Goal: Find specific page/section

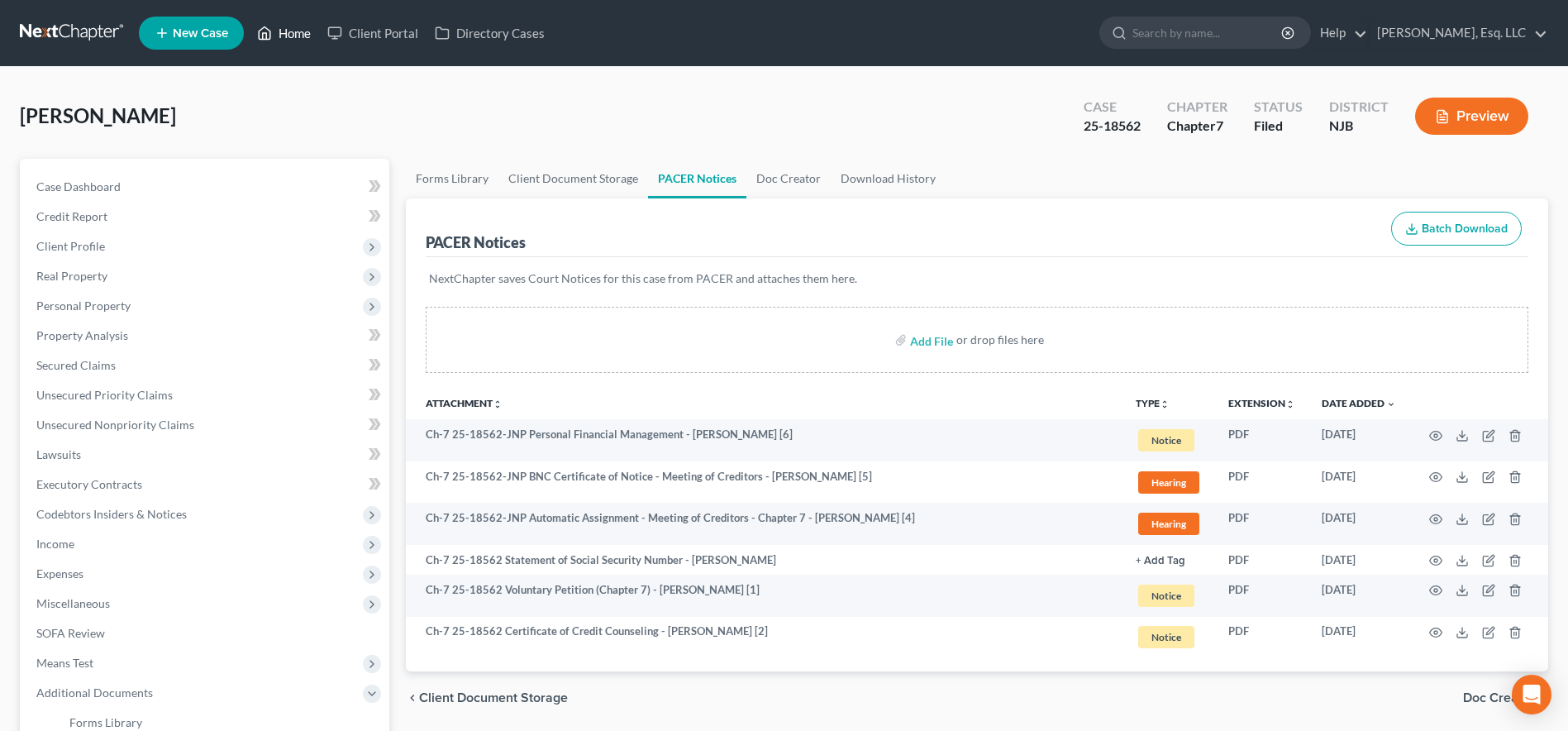
click at [305, 33] on link "Home" at bounding box center [284, 32] width 70 height 29
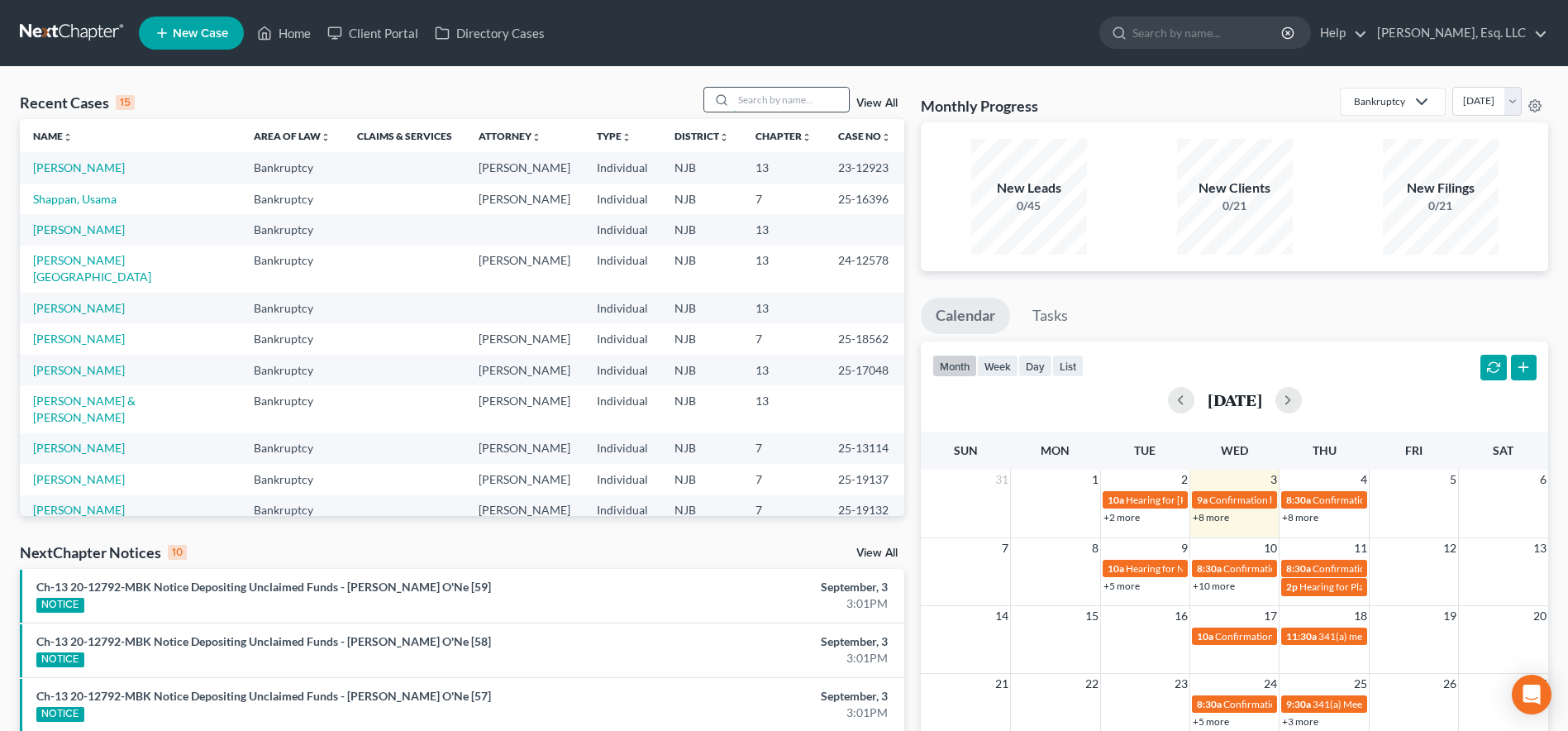
click at [768, 101] on input "search" at bounding box center [792, 99] width 116 height 24
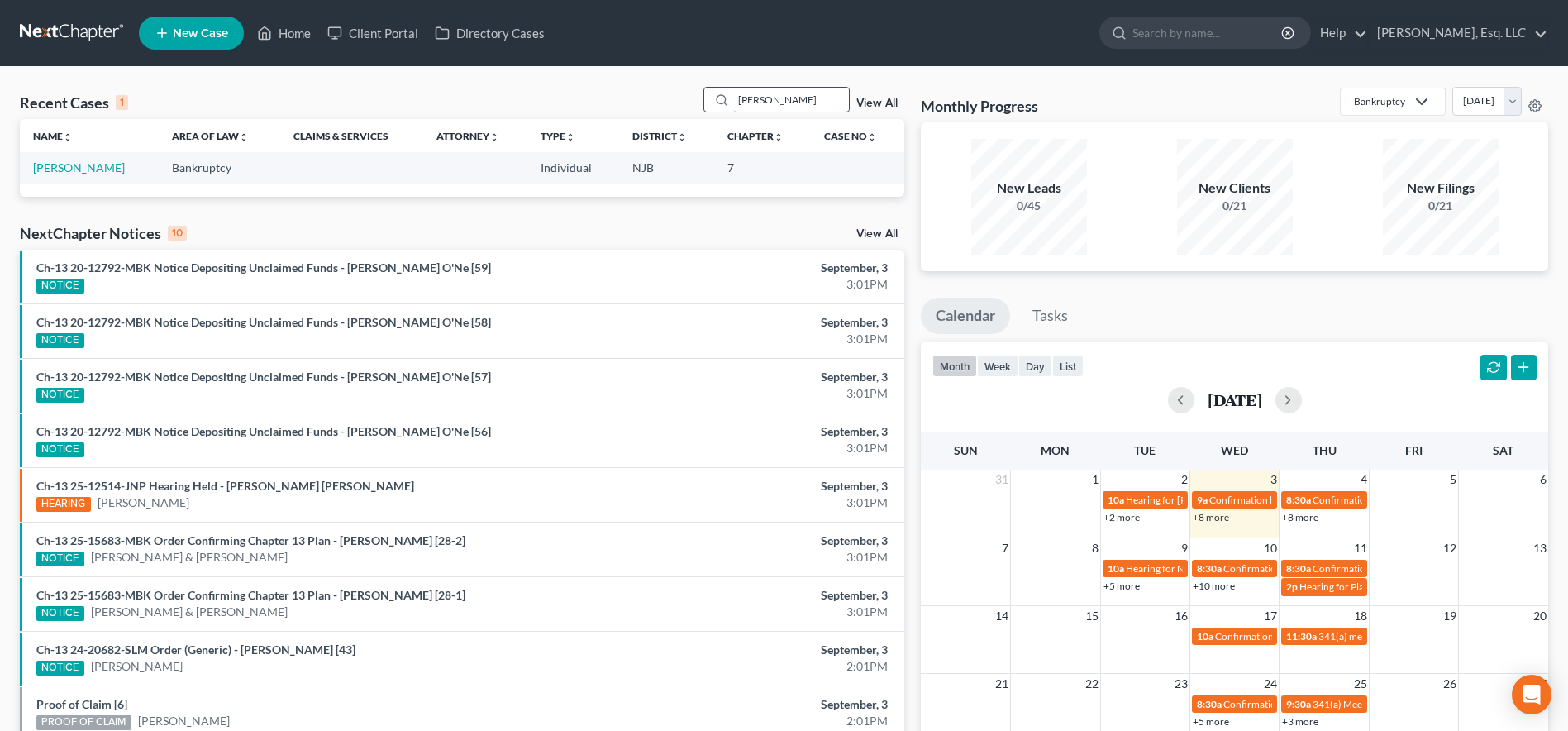
click at [749, 101] on input "[PERSON_NAME]" at bounding box center [792, 99] width 116 height 24
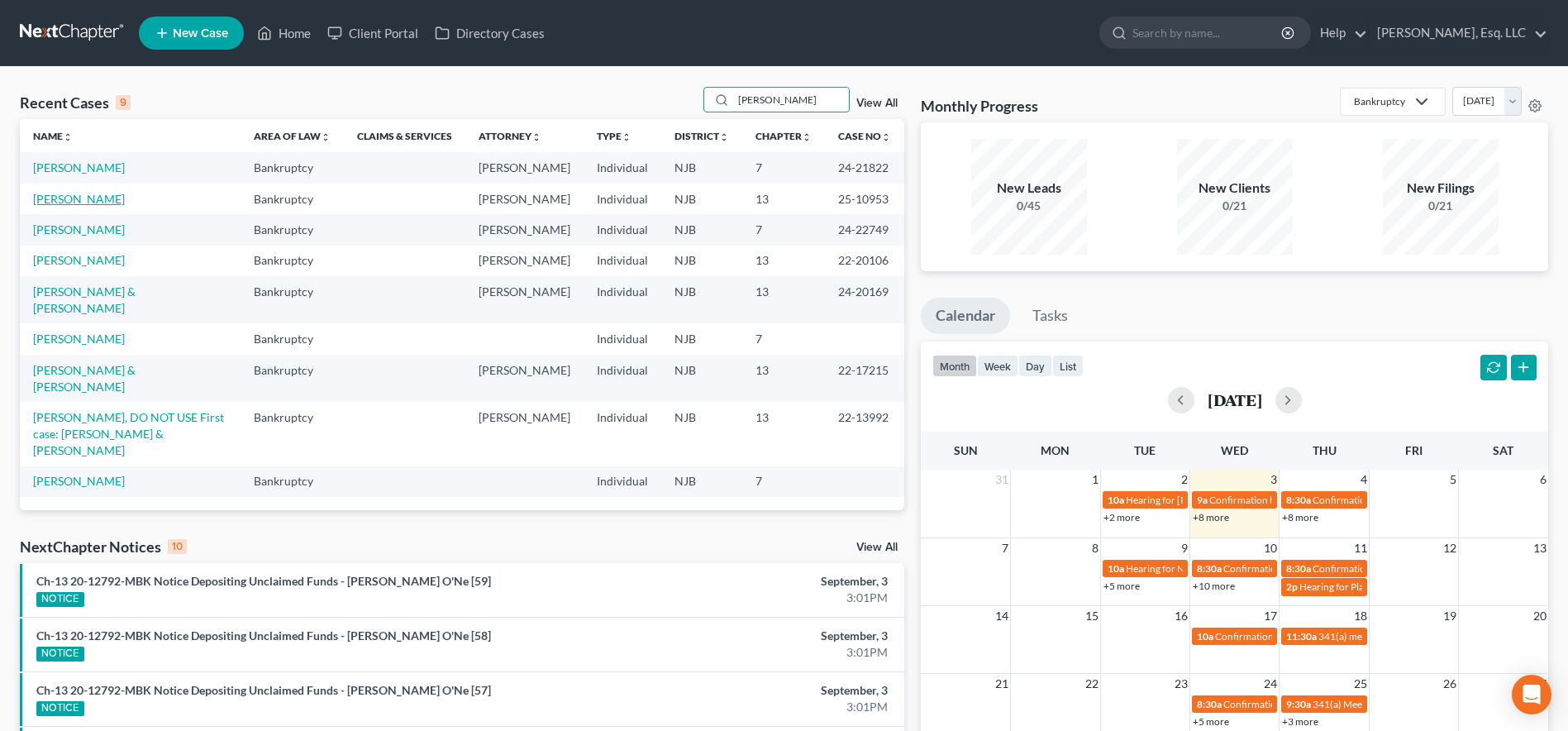
type input "[PERSON_NAME]"
click at [72, 197] on link "[PERSON_NAME]" at bounding box center [79, 198] width 92 height 14
select select "1"
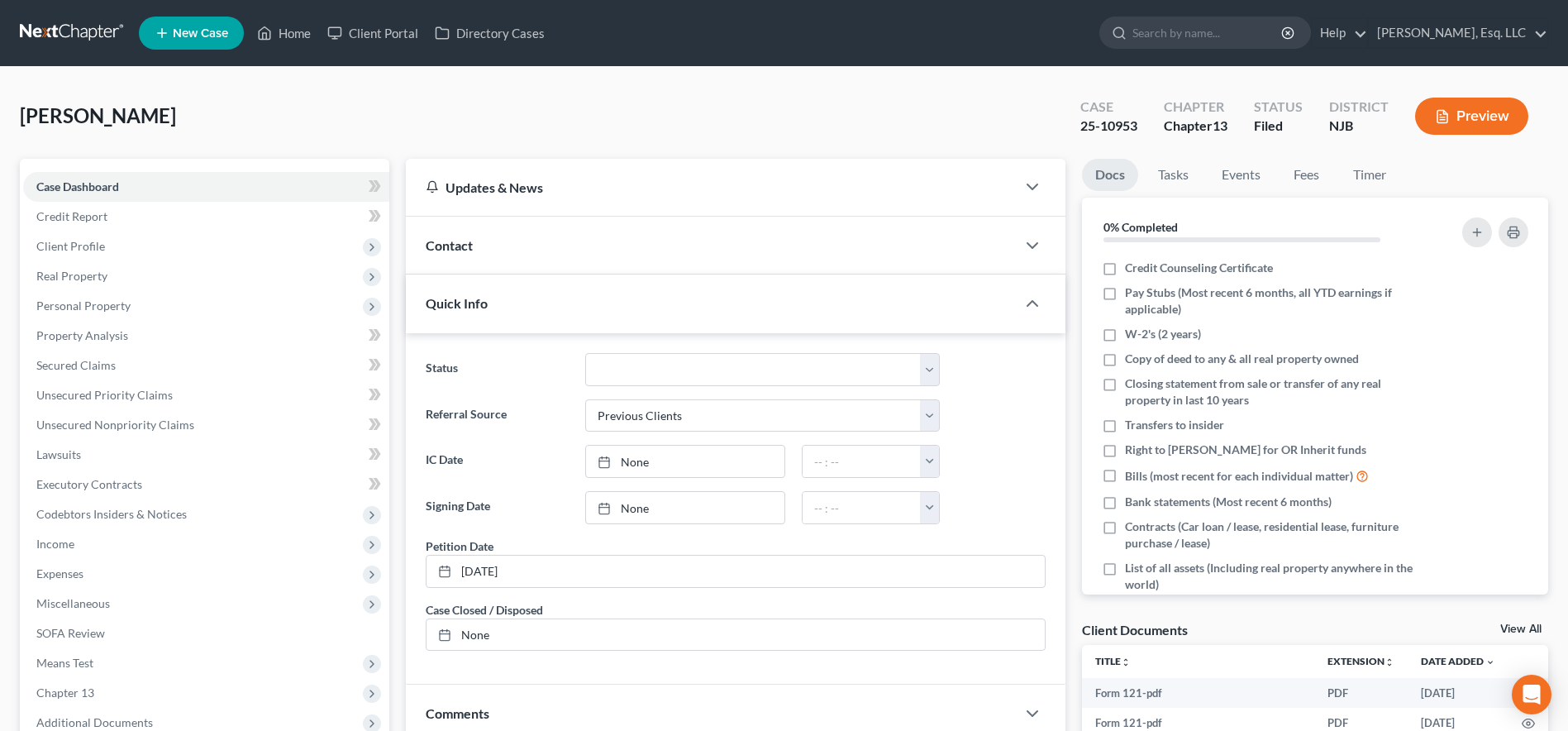
click at [520, 115] on div "Feinics, [PERSON_NAME] Upgraded Case 25-10953 Chapter Chapter 13 Status [GEOGRA…" at bounding box center [784, 123] width 1529 height 72
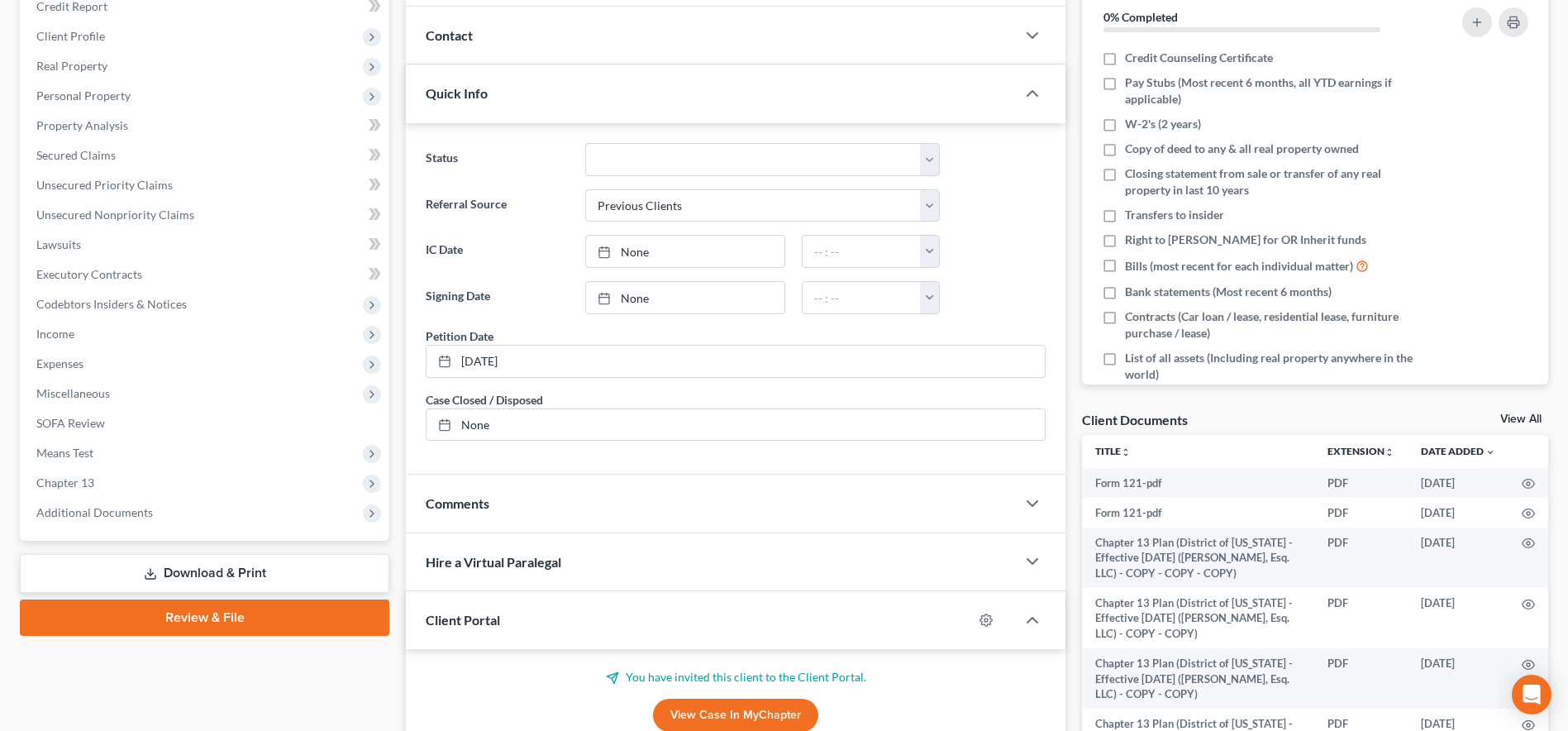
scroll to position [353, 0]
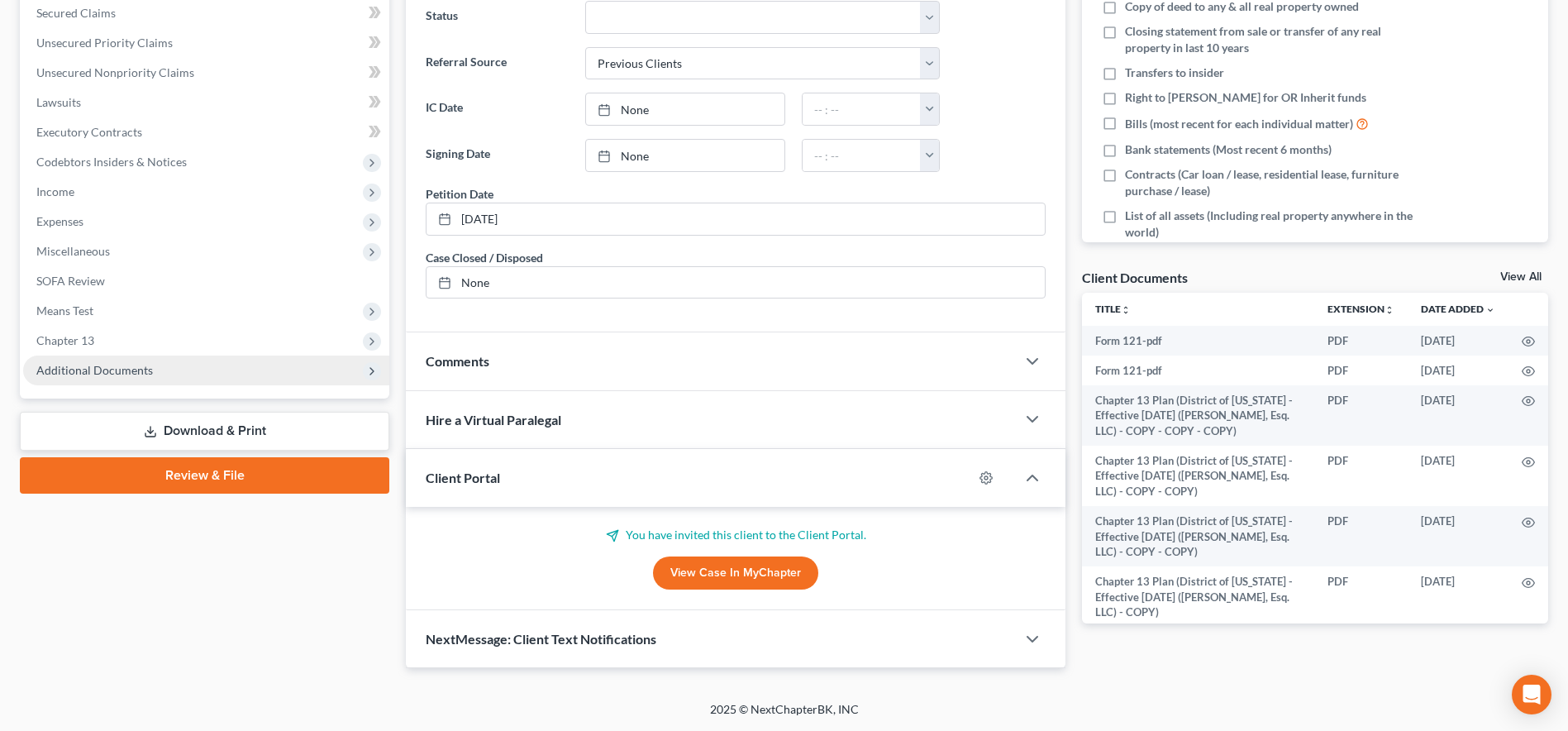
click at [87, 365] on span "Additional Documents" at bounding box center [94, 370] width 117 height 14
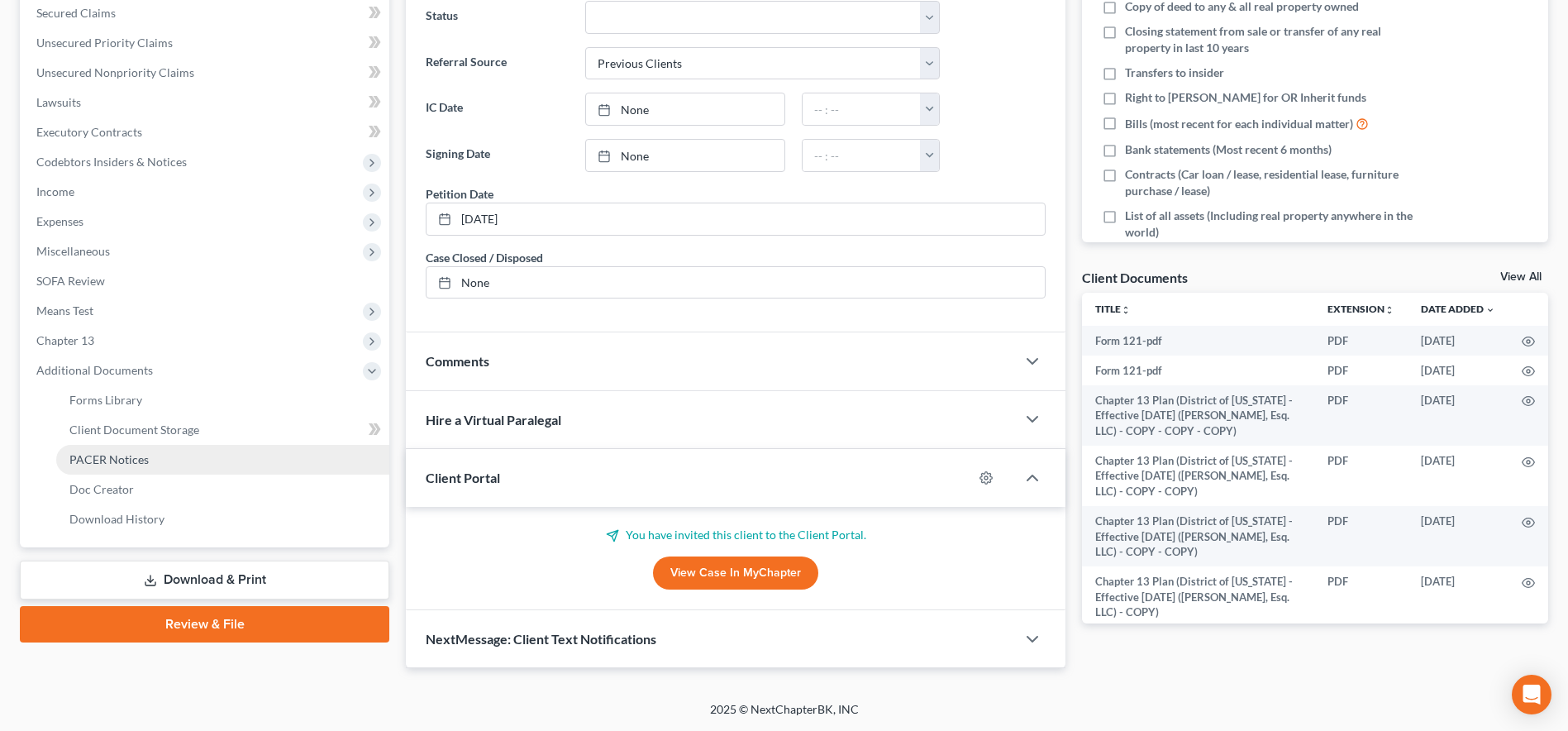
click at [118, 457] on span "PACER Notices" at bounding box center [109, 459] width 80 height 14
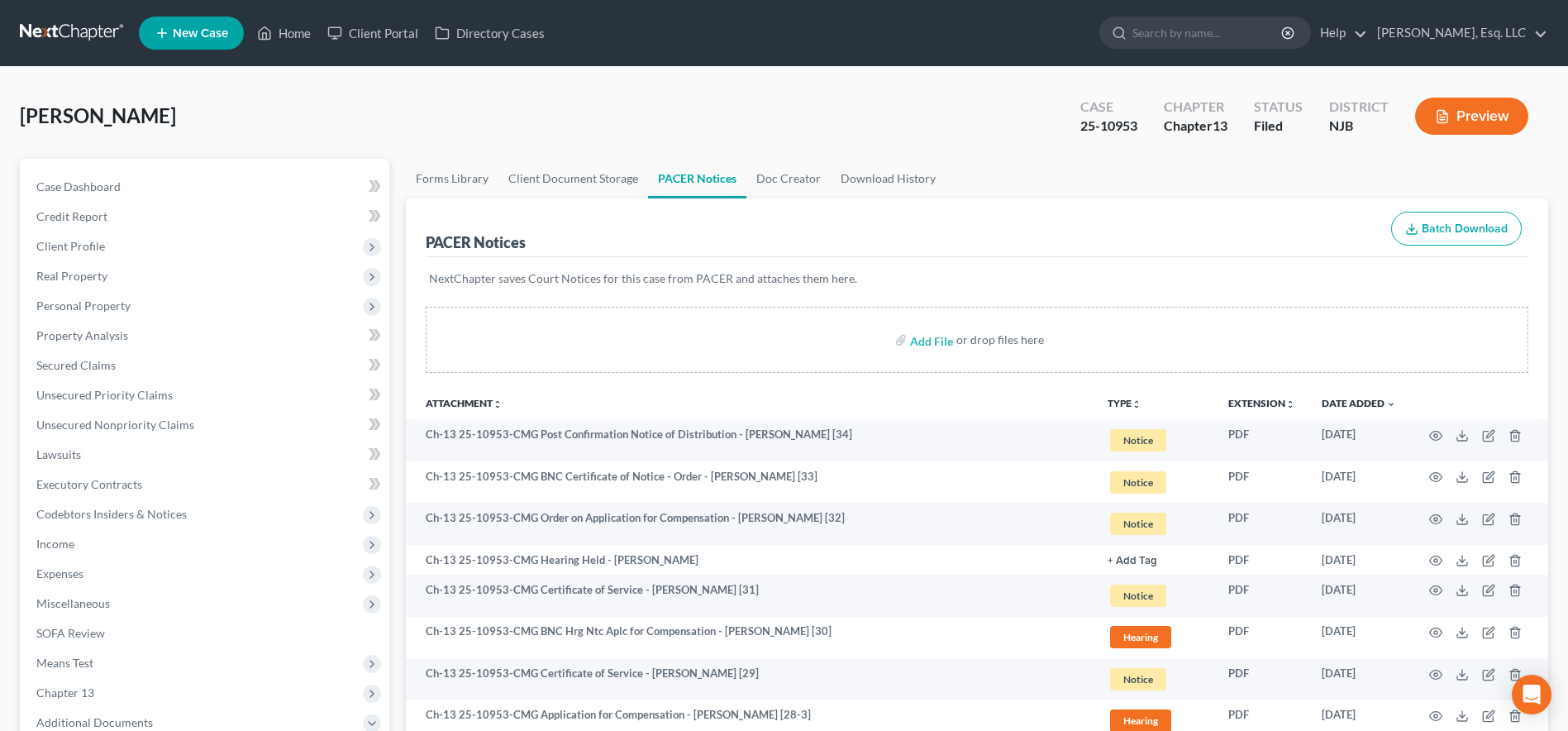
scroll to position [476, 0]
